Goal: Information Seeking & Learning: Check status

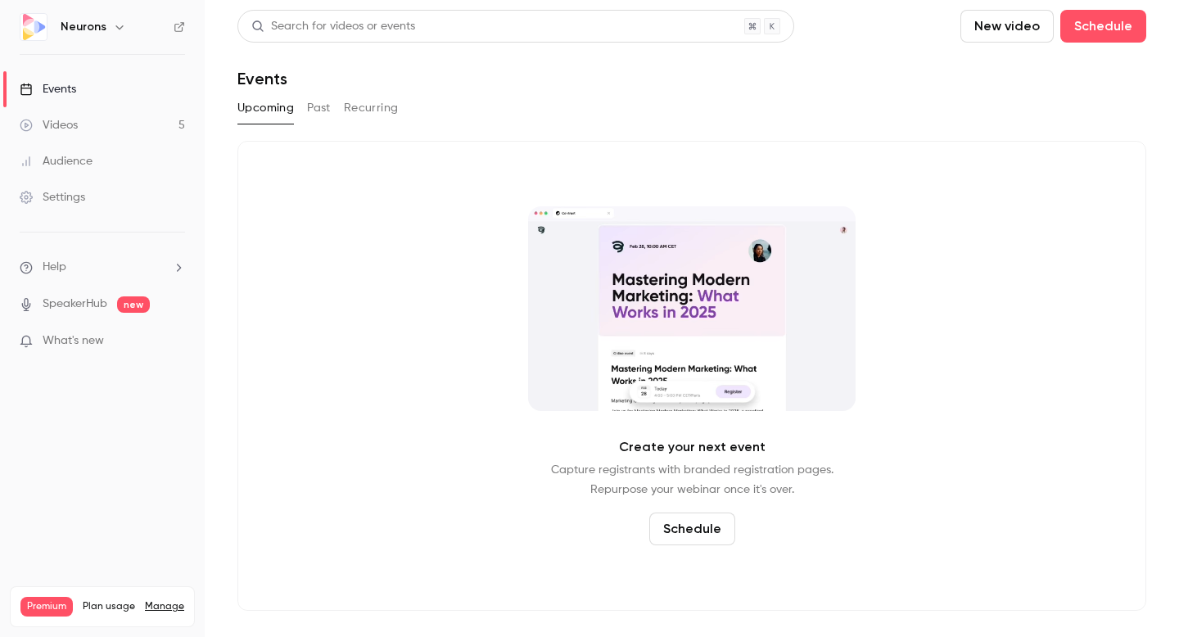
click at [317, 119] on button "Past" at bounding box center [319, 108] width 24 height 26
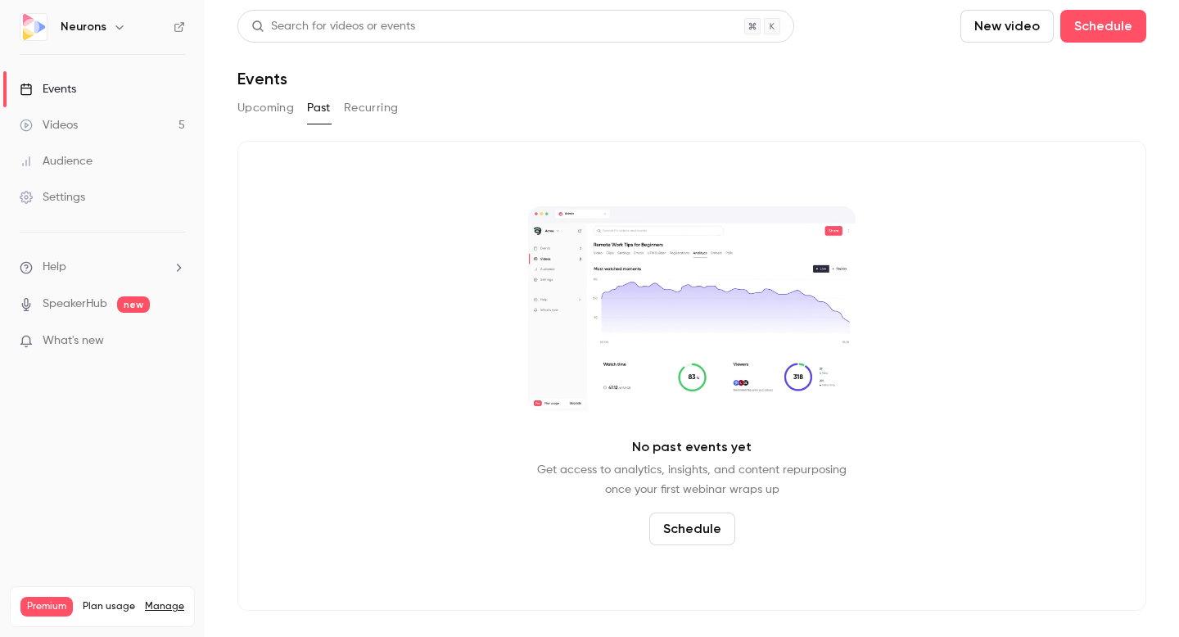
click at [272, 115] on button "Upcoming" at bounding box center [266, 108] width 57 height 26
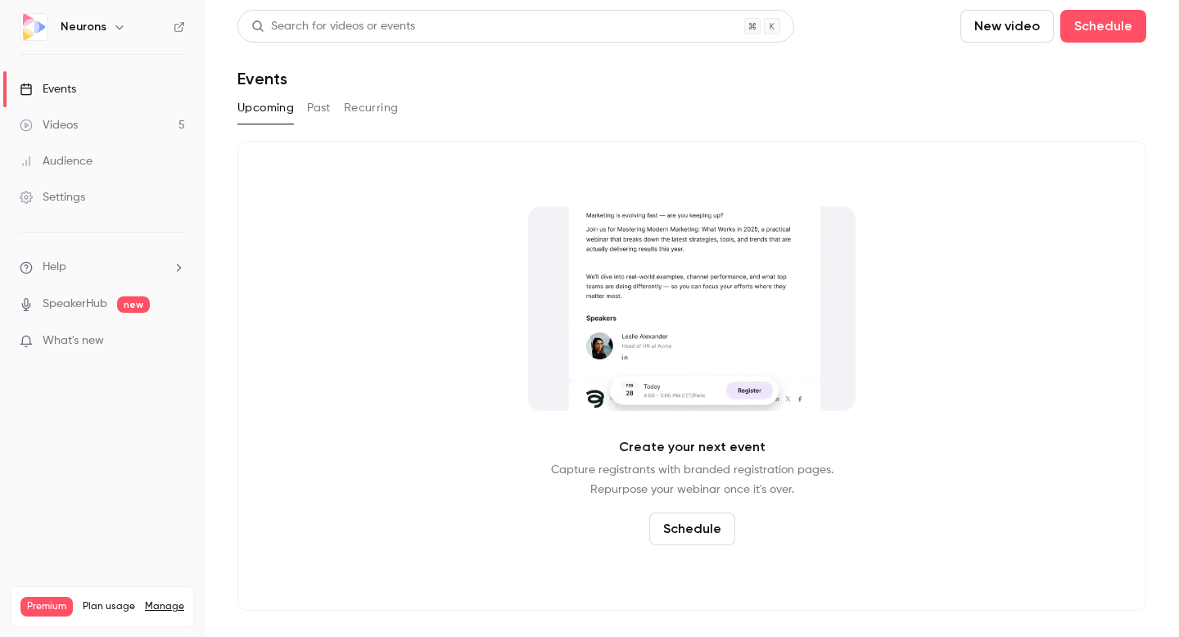
click at [123, 128] on link "Videos 5" at bounding box center [102, 125] width 205 height 36
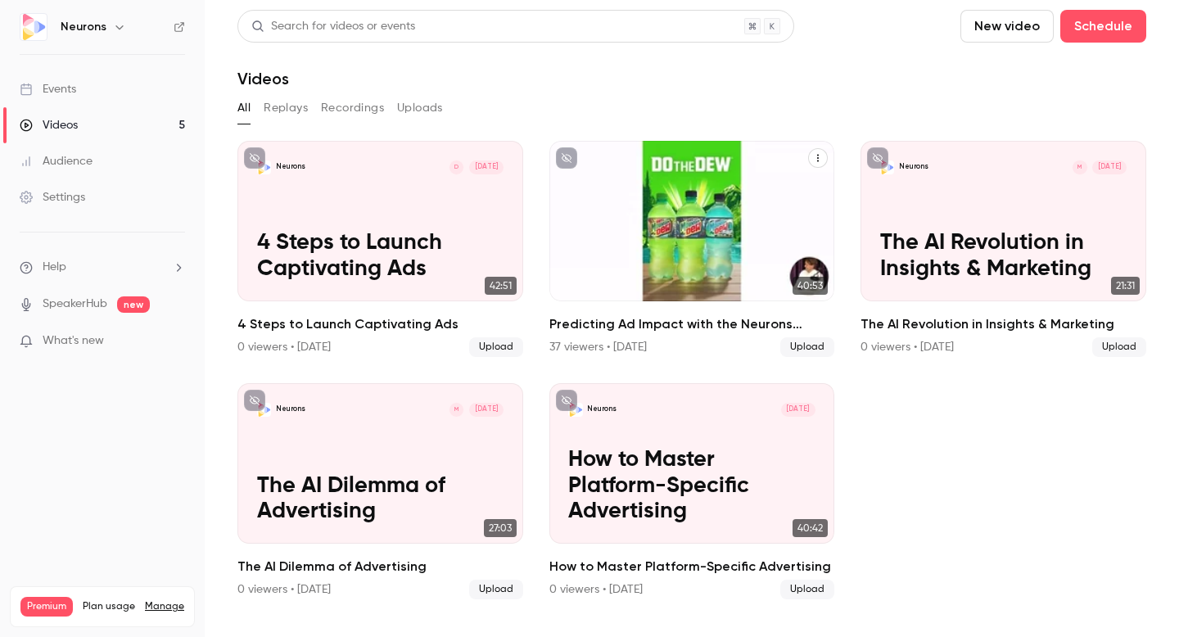
click at [587, 325] on h2 "Predicting Ad Impact with the Neurons Impact Score" at bounding box center [693, 325] width 286 height 20
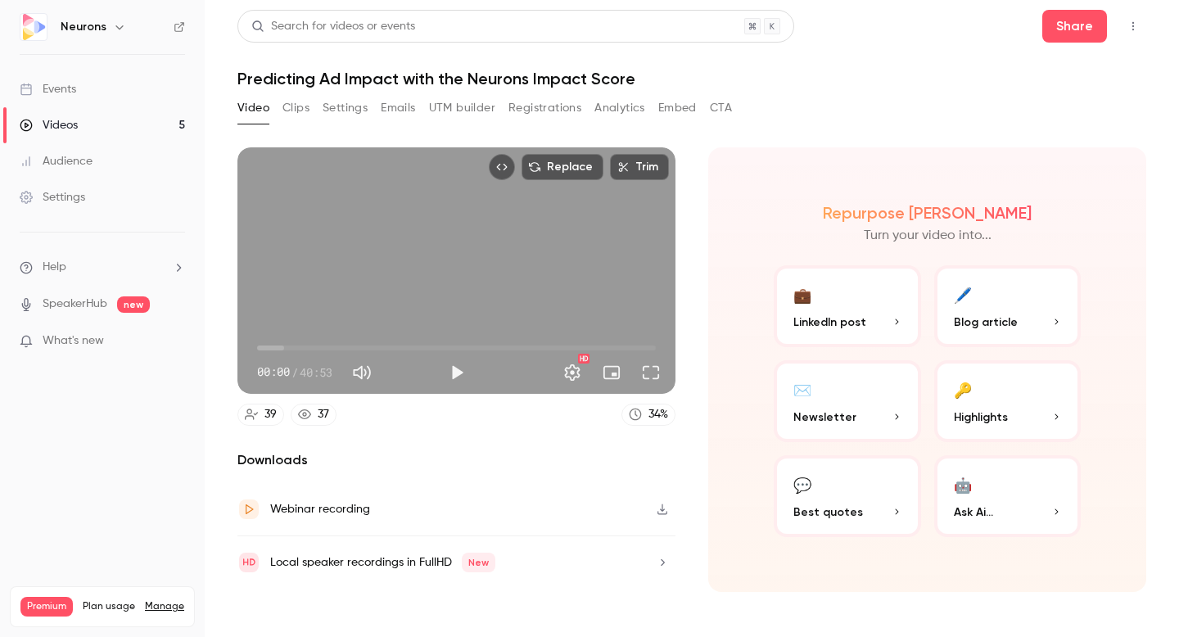
click at [557, 120] on button "Registrations" at bounding box center [545, 108] width 73 height 26
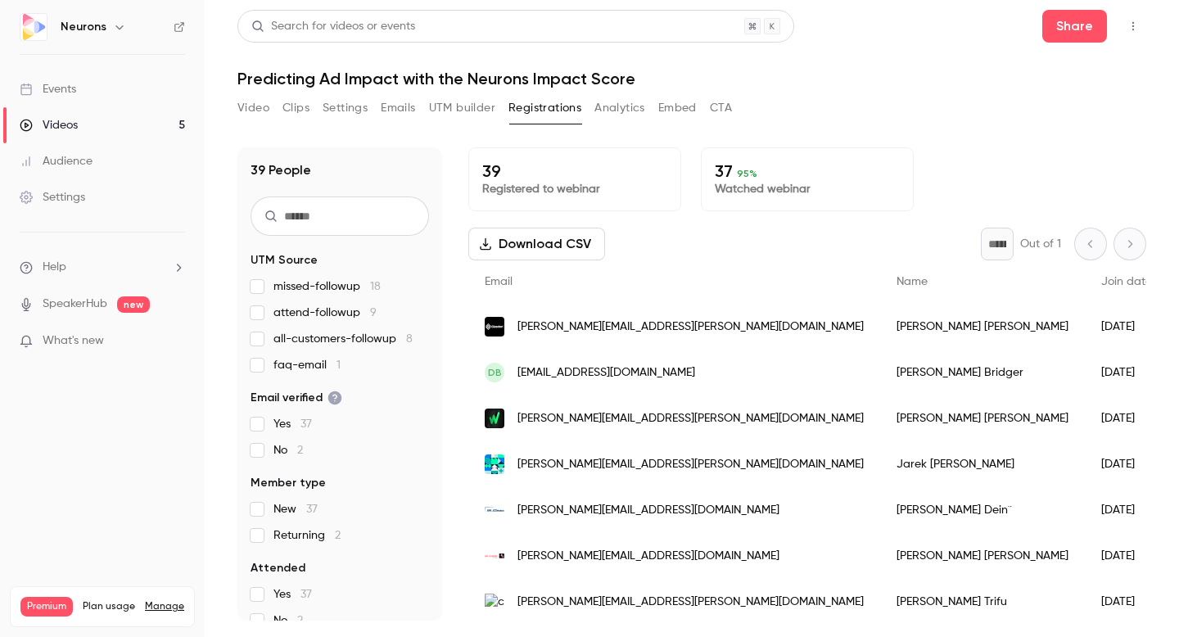
click at [322, 342] on span "all-customers-followup 8" at bounding box center [343, 339] width 139 height 16
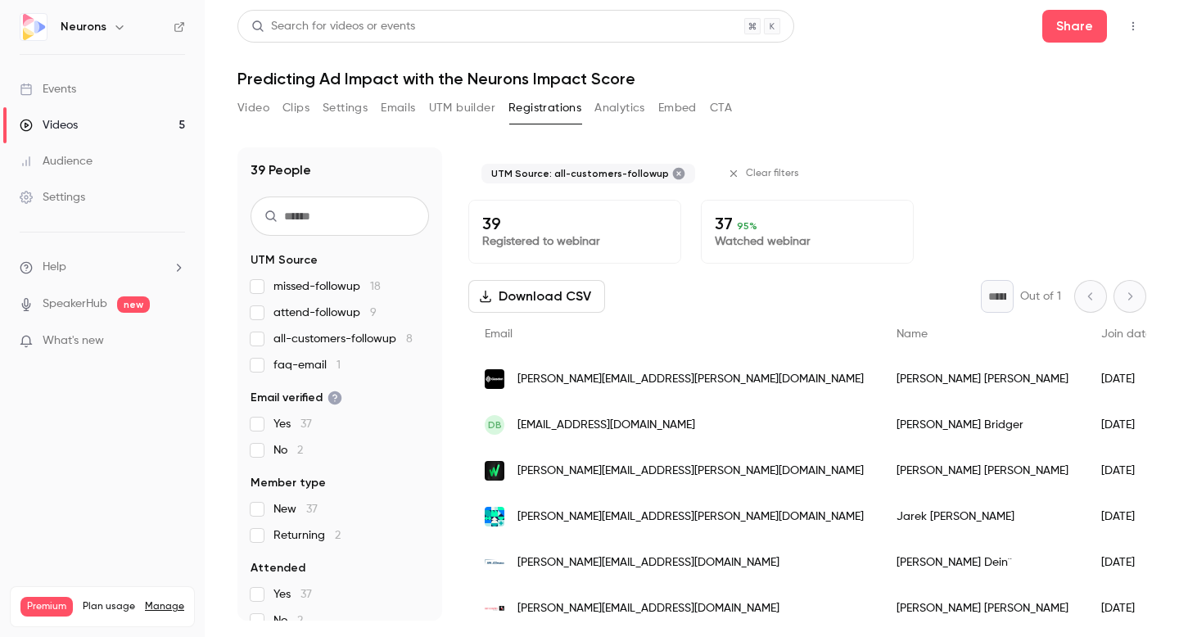
click at [322, 342] on span "all-customers-followup 8" at bounding box center [343, 339] width 139 height 16
